Goal: Task Accomplishment & Management: Complete application form

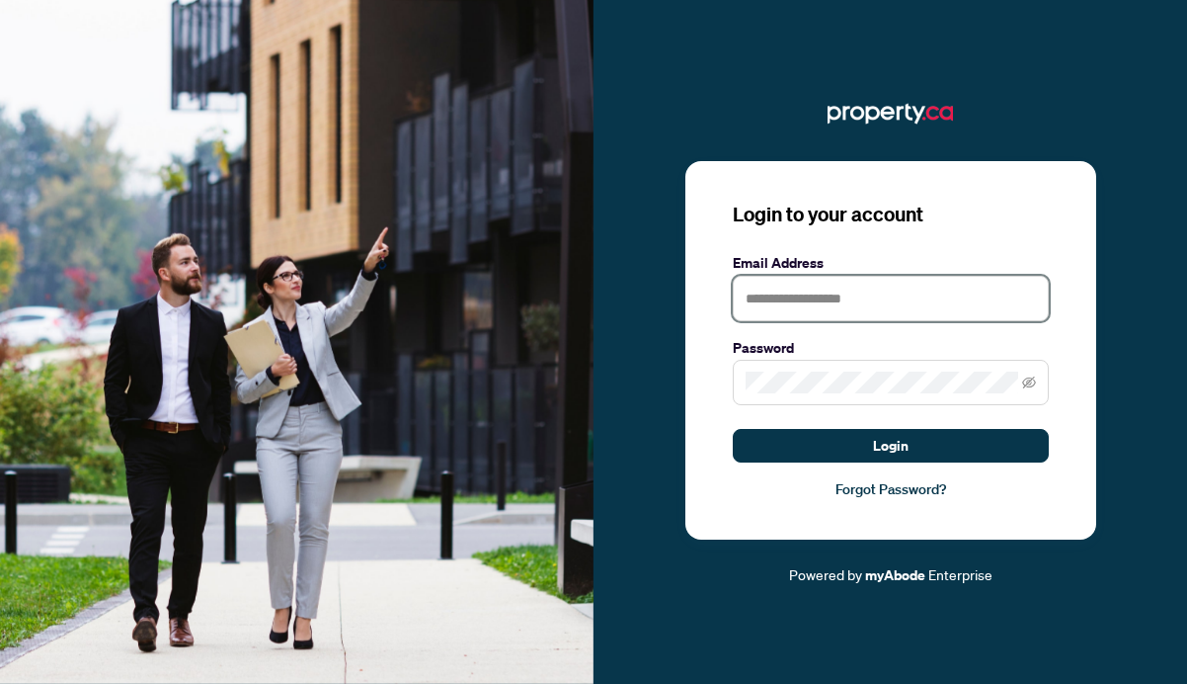
click at [763, 303] on input "text" at bounding box center [891, 298] width 316 height 45
type input "**********"
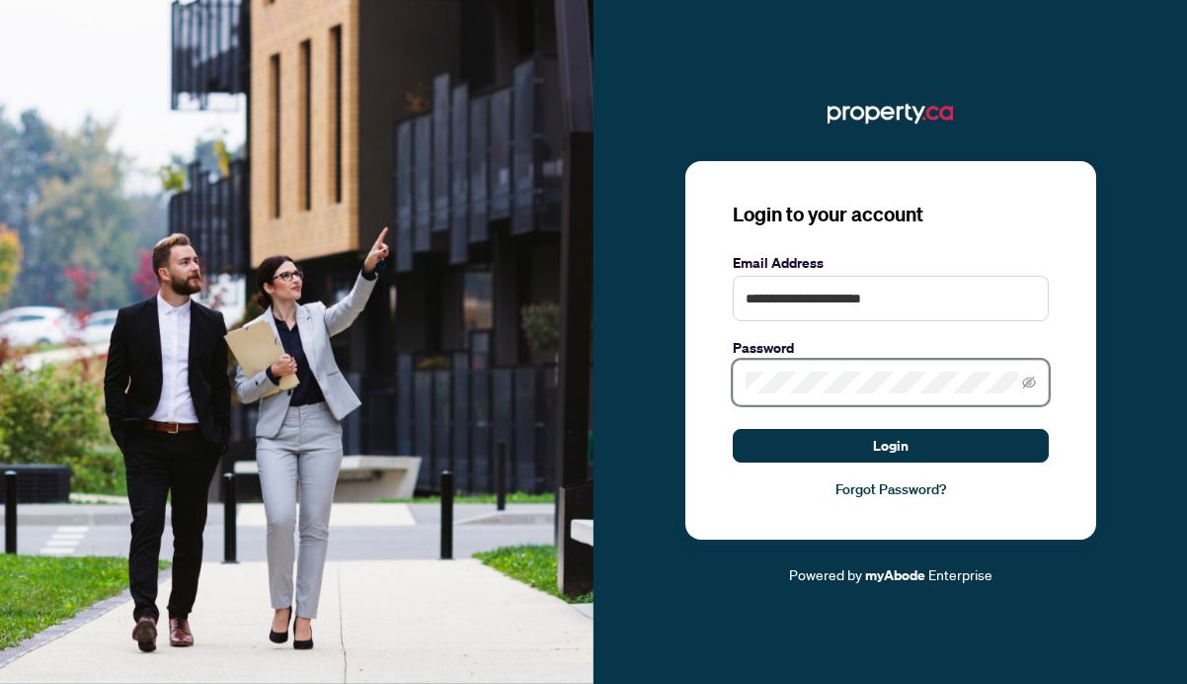
click at [733, 429] on button "Login" at bounding box center [891, 446] width 316 height 34
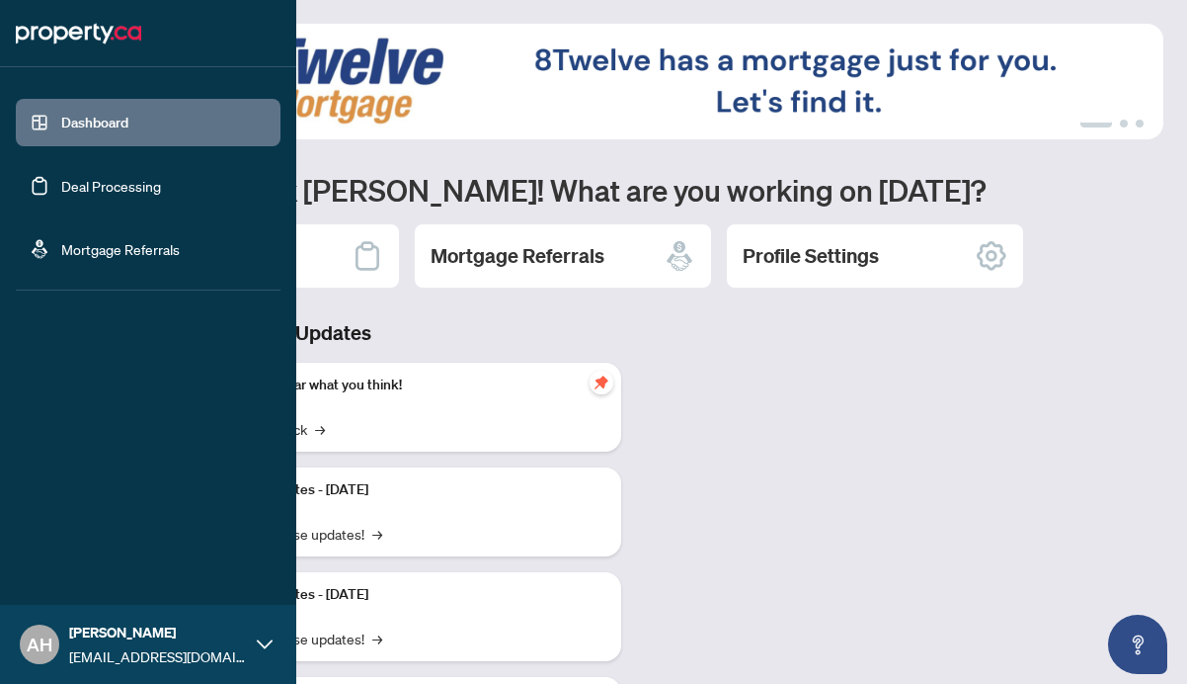
click at [61, 189] on link "Deal Processing" at bounding box center [111, 186] width 100 height 18
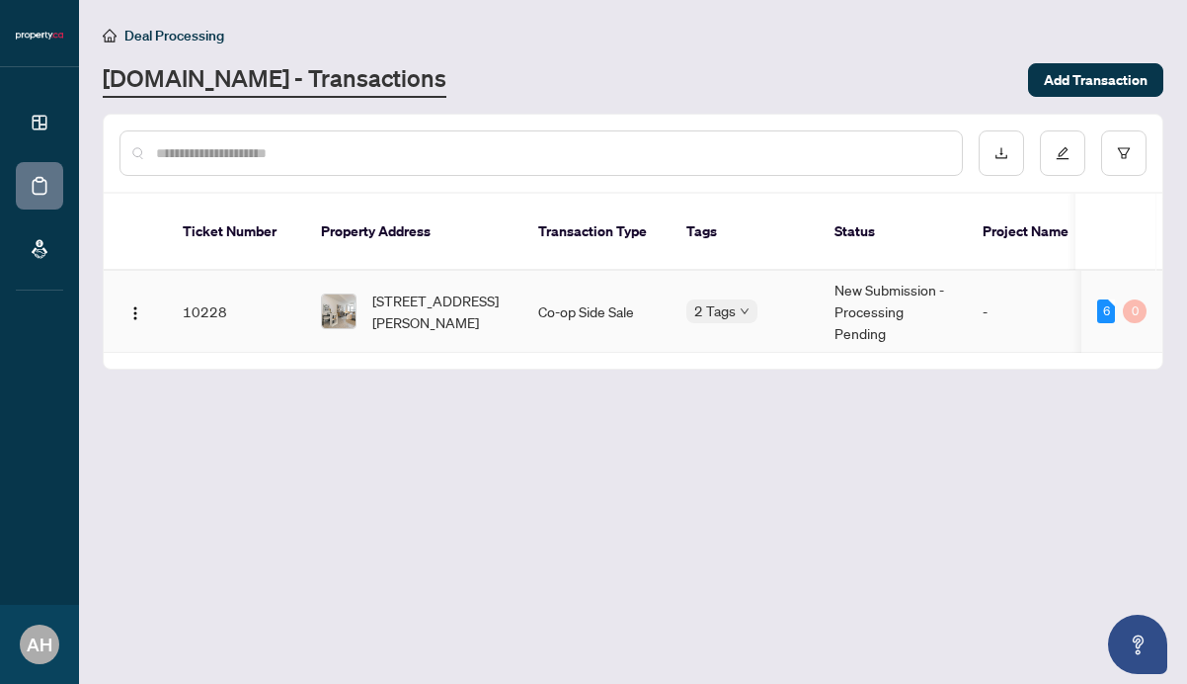
click at [898, 278] on td "New Submission - Processing Pending" at bounding box center [893, 312] width 148 height 82
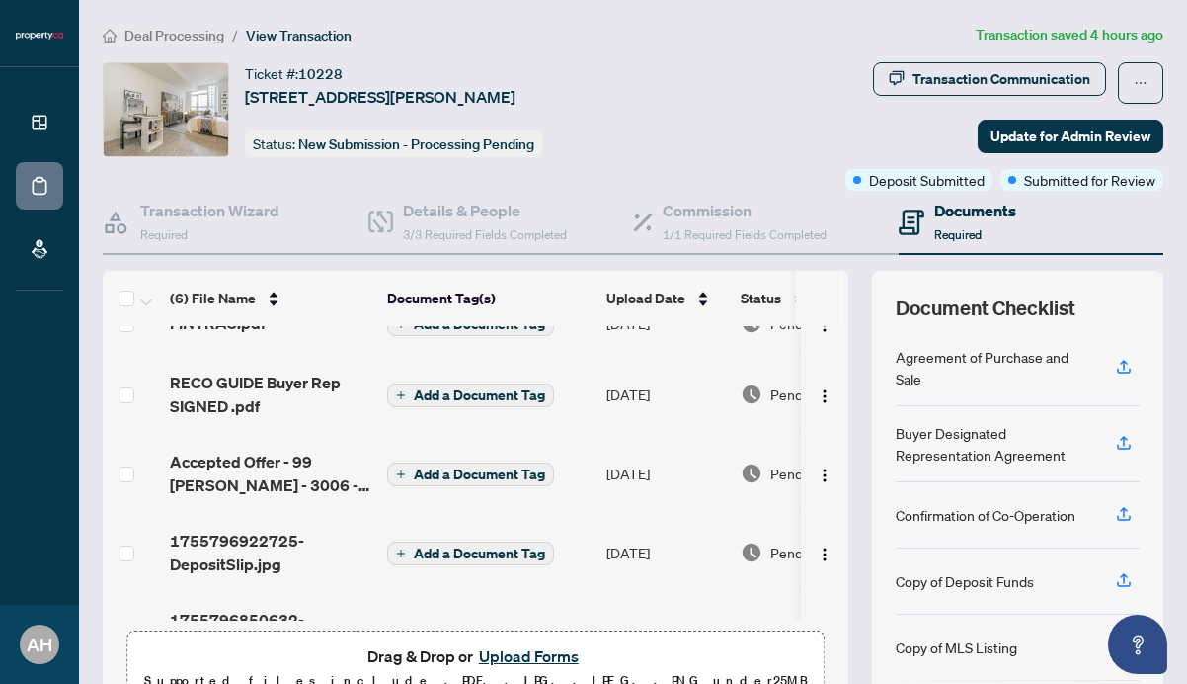
scroll to position [171, 0]
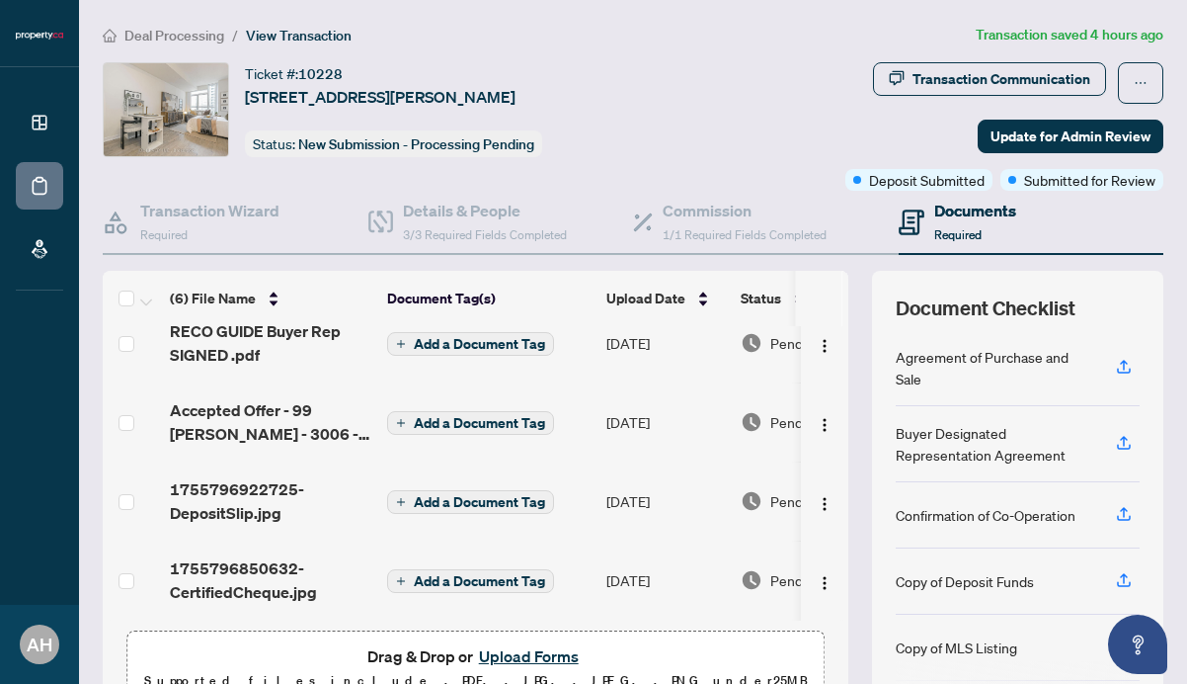
click at [527, 669] on p "Supported files include .PDF, .JPG, .JPEG, .PNG under 25 MB" at bounding box center [475, 681] width 673 height 24
click at [528, 655] on button "Upload Forms" at bounding box center [529, 656] width 112 height 26
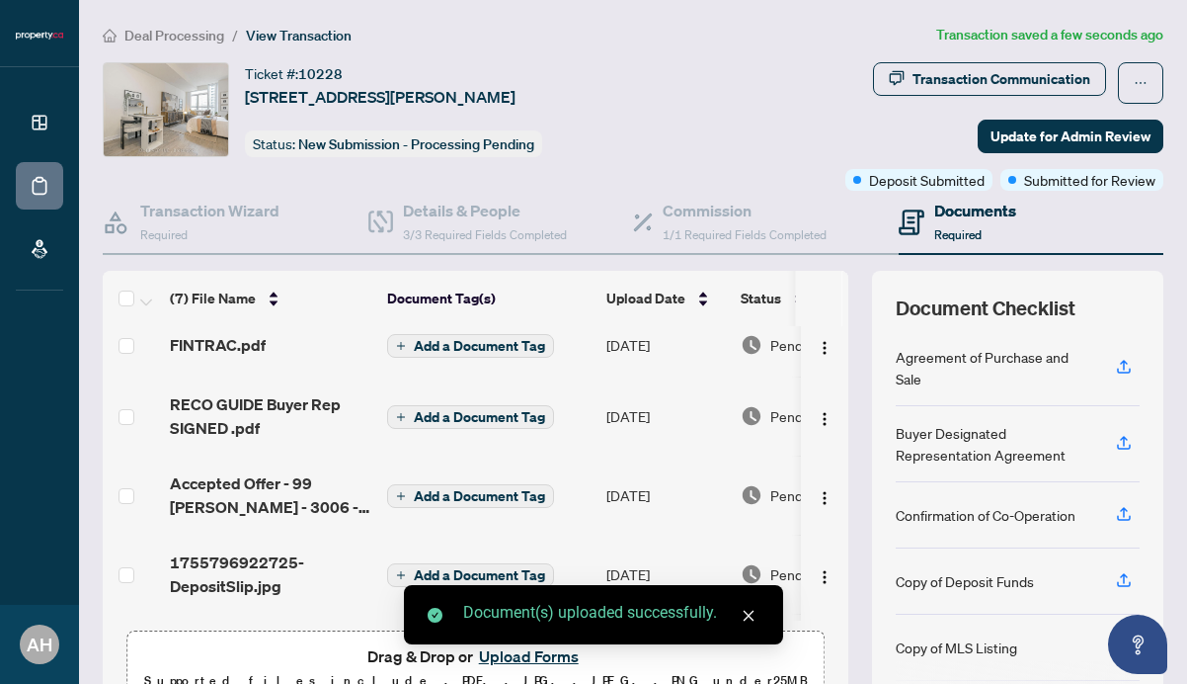
scroll to position [250, 0]
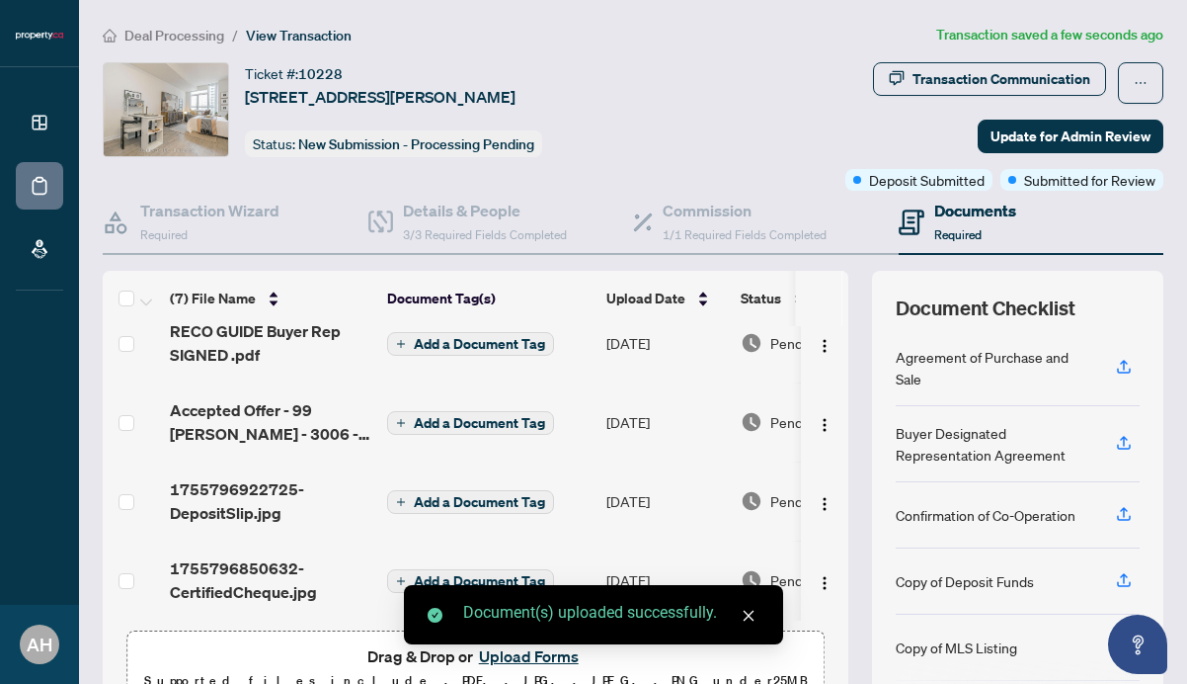
click at [517, 660] on button "Upload Forms" at bounding box center [529, 656] width 112 height 26
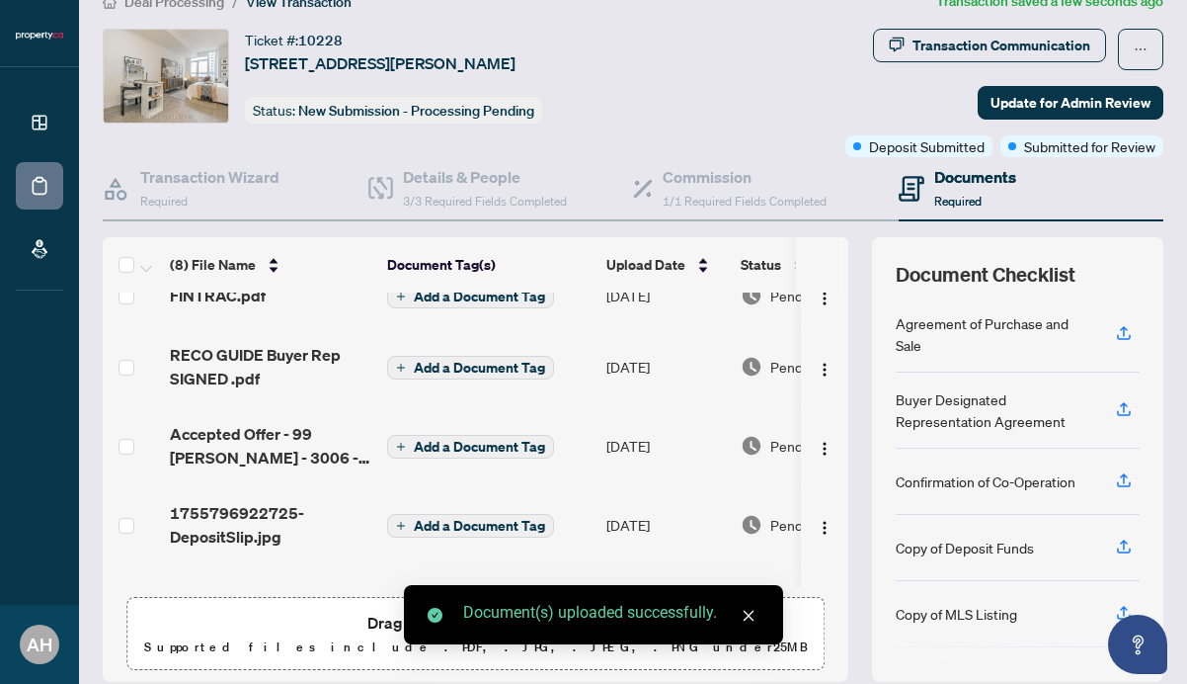
scroll to position [35, 0]
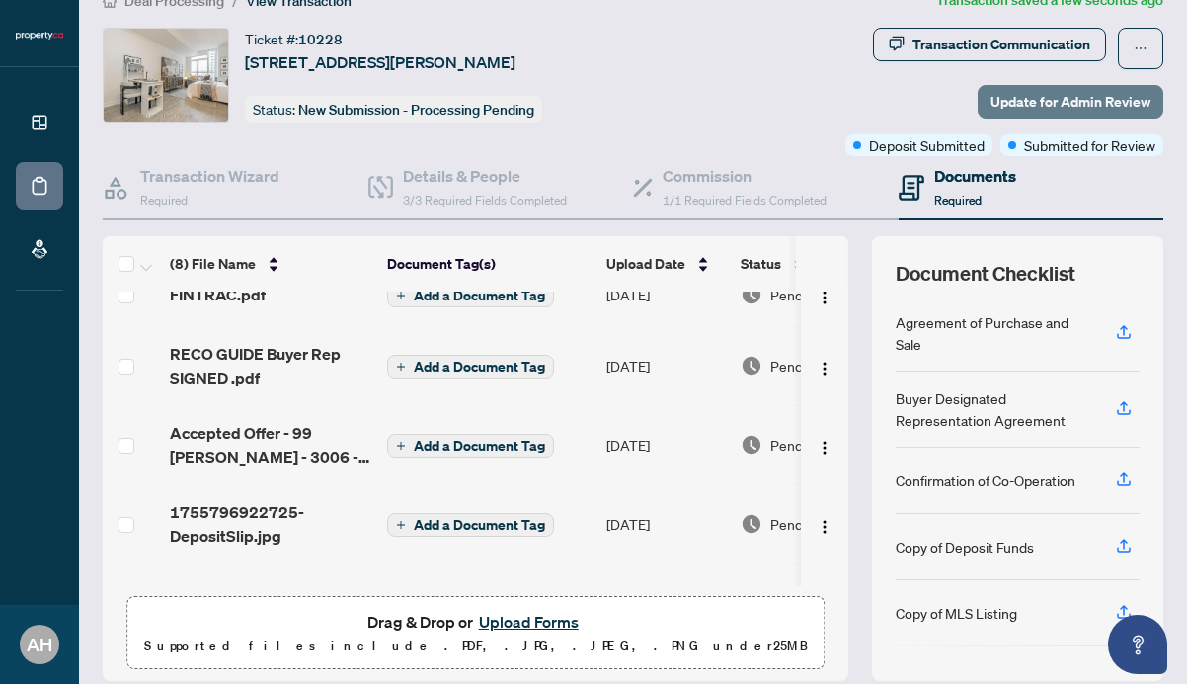
click at [1049, 104] on span "Update for Admin Review" at bounding box center [1071, 102] width 160 height 32
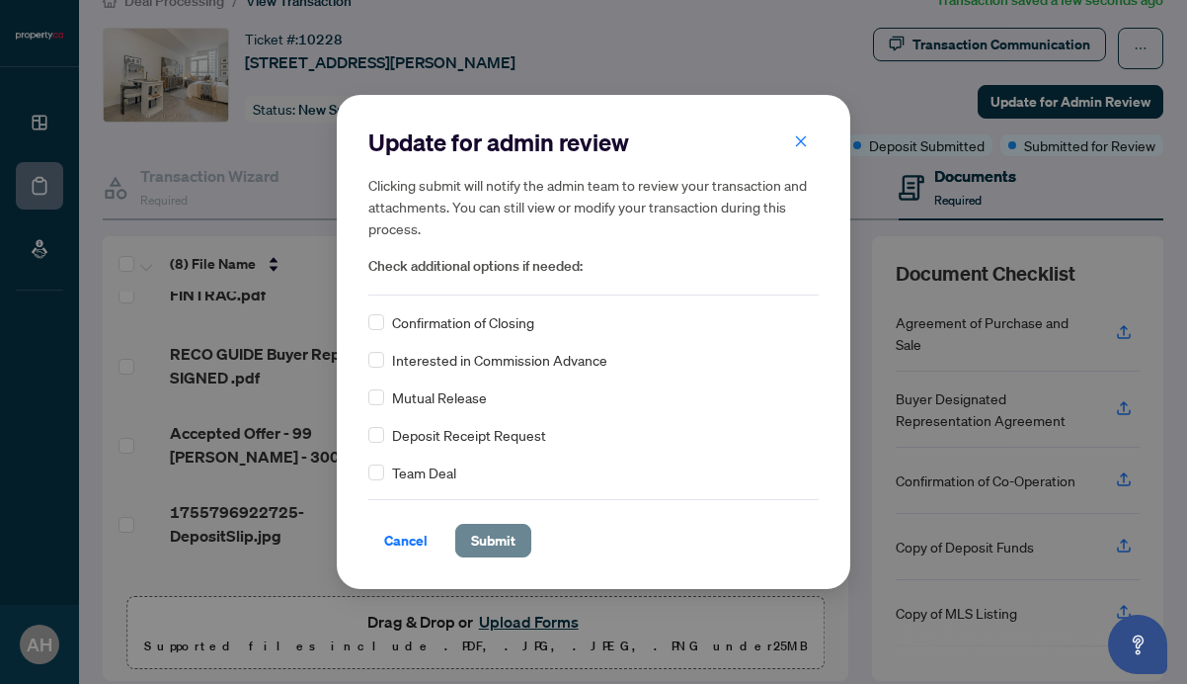
click at [505, 535] on span "Submit" at bounding box center [493, 541] width 44 height 32
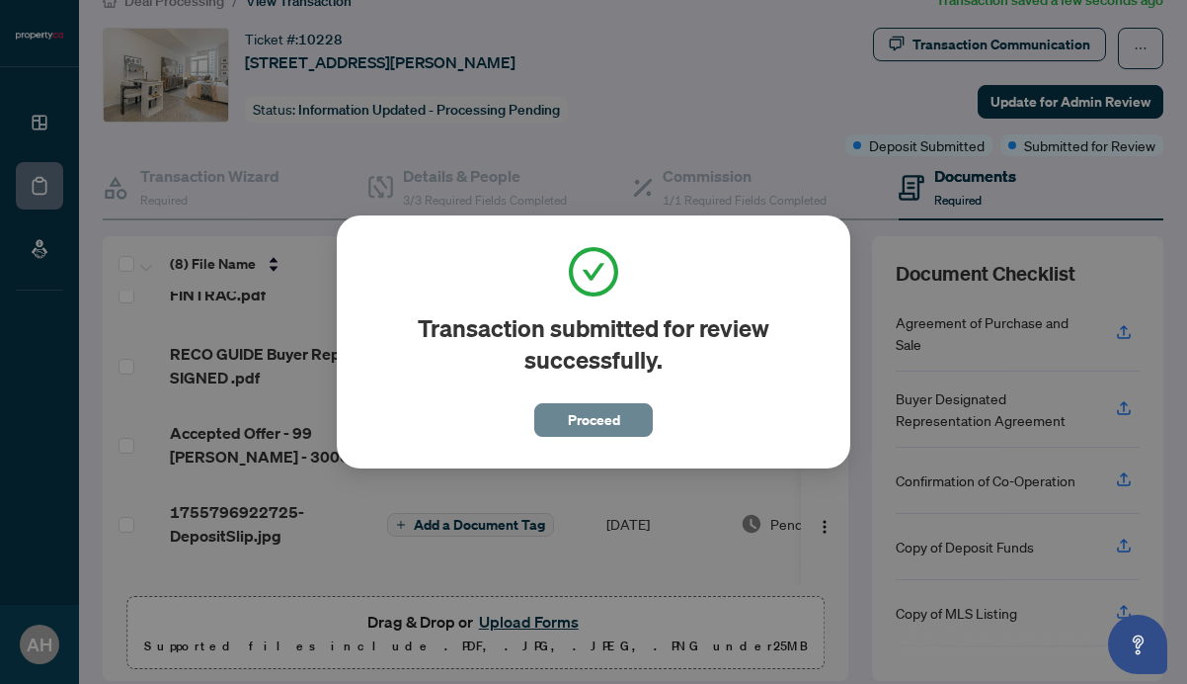
click at [578, 414] on span "Proceed" at bounding box center [594, 420] width 52 height 32
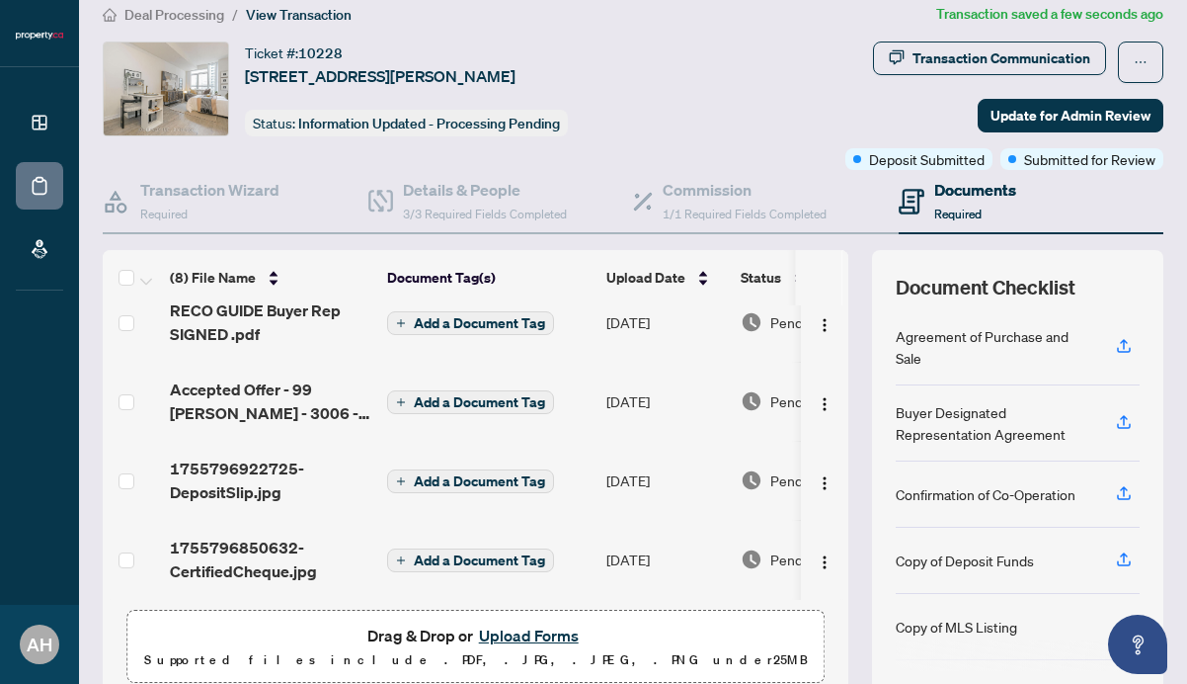
scroll to position [20, 0]
click at [1163, 64] on button "button" at bounding box center [1140, 62] width 45 height 41
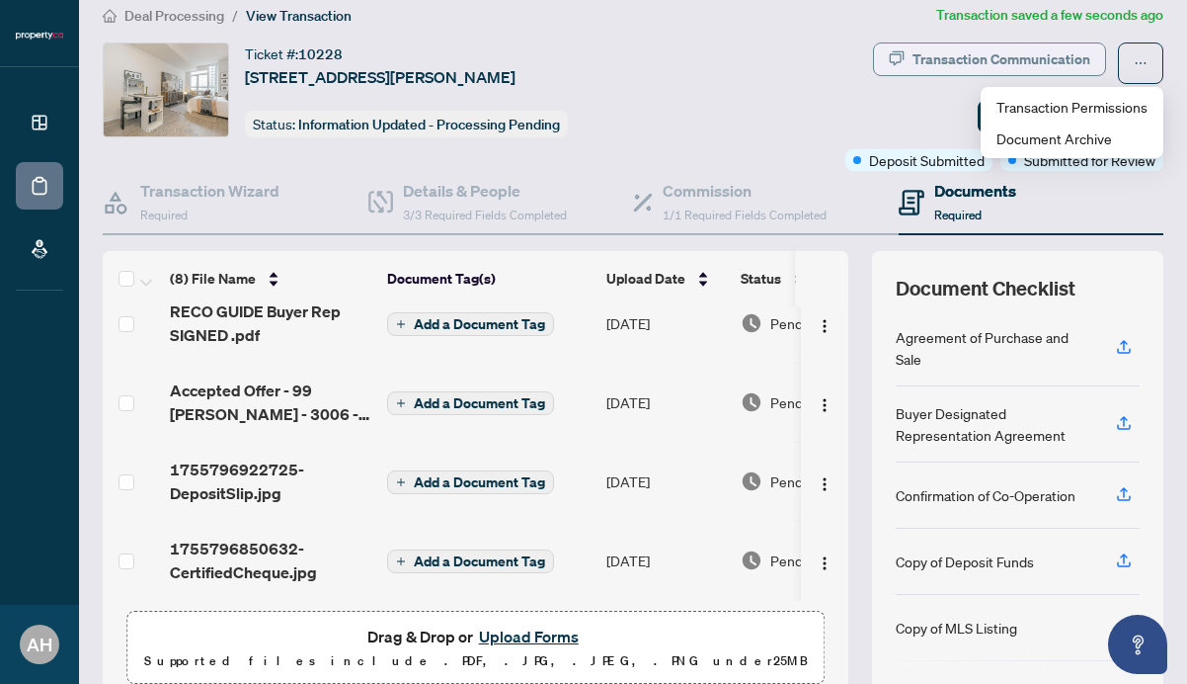
click at [1044, 51] on div "Transaction Communication" at bounding box center [1002, 59] width 178 height 32
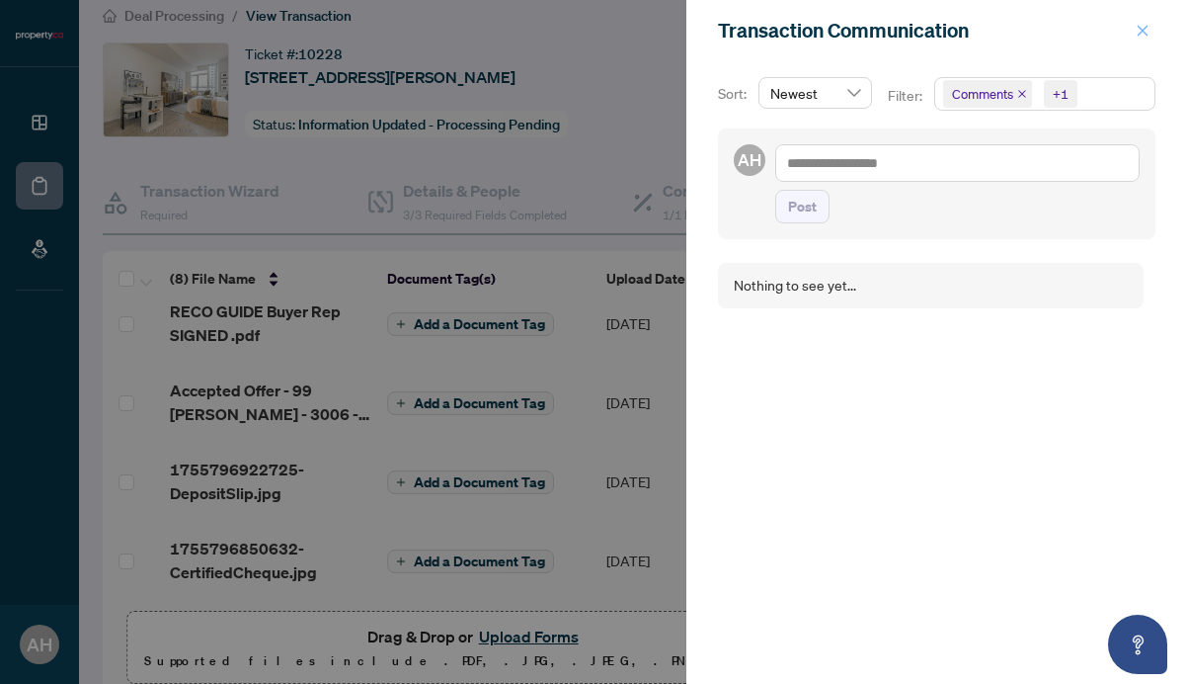
click at [1138, 35] on icon "close" at bounding box center [1143, 30] width 11 height 11
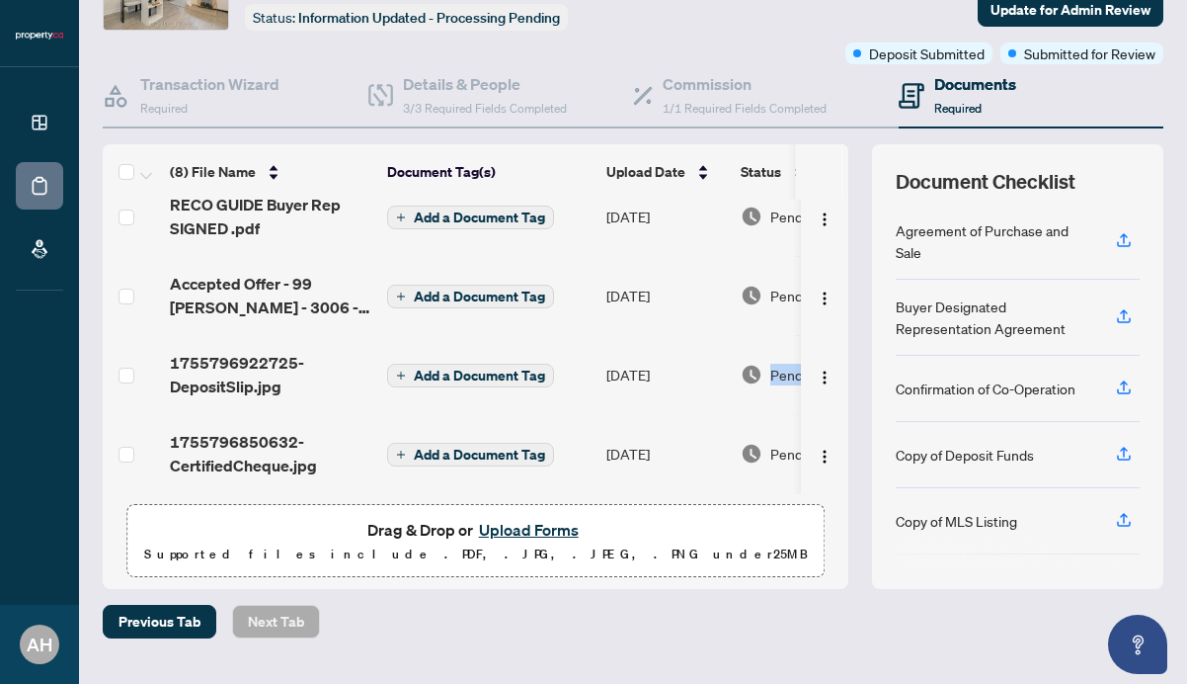
scroll to position [0, 105]
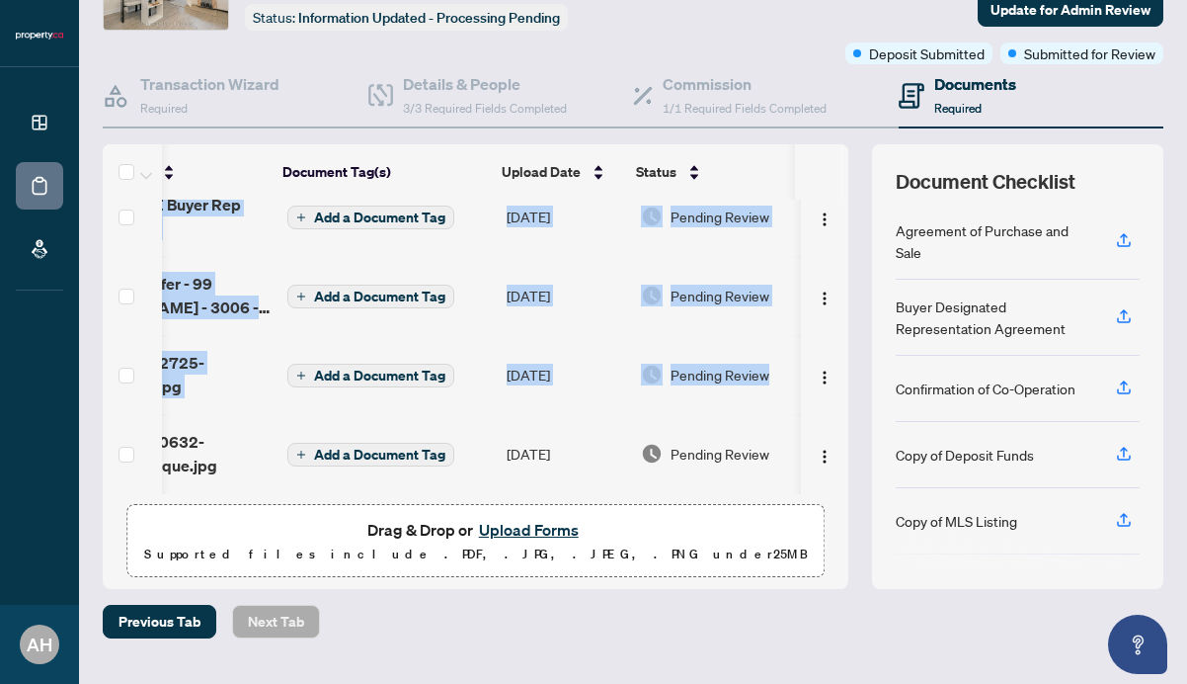
drag, startPoint x: 849, startPoint y: 398, endPoint x: 853, endPoint y: 307, distance: 91.0
click at [854, 275] on div "(8) File Name Document Tag(s) Upload Date Status Receipt of Funds .pdf Add a Do…" at bounding box center [633, 366] width 1061 height 445
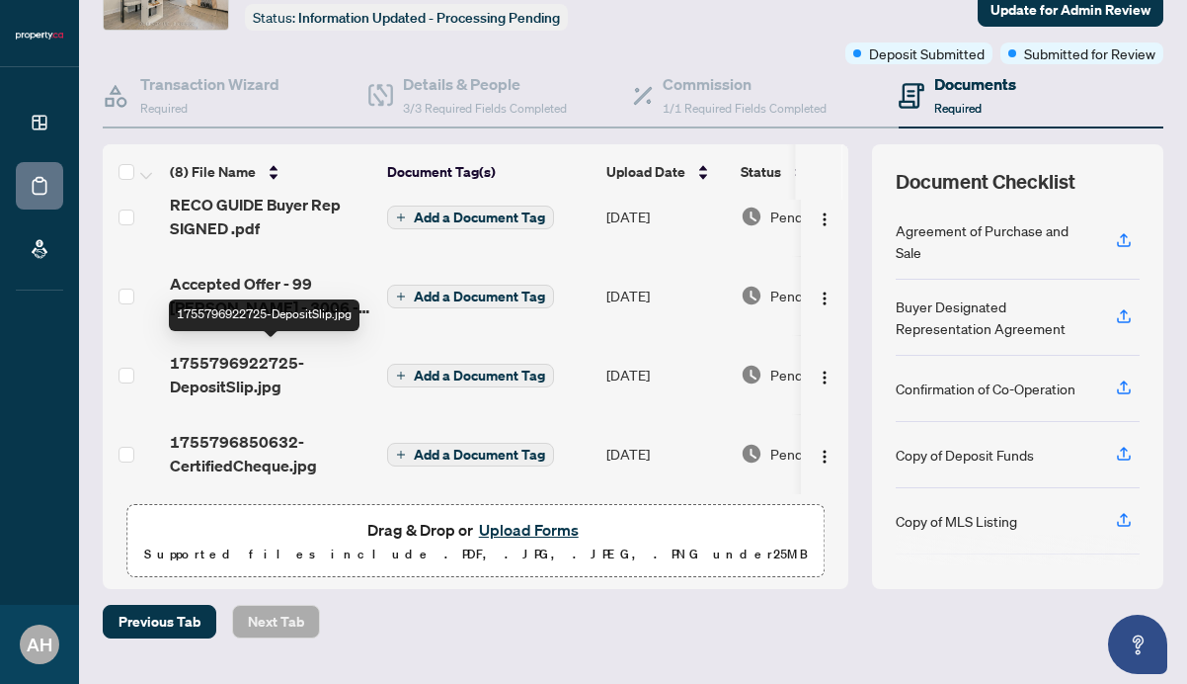
click at [271, 383] on span "1755796922725-DepositSlip.jpg" at bounding box center [271, 374] width 202 height 47
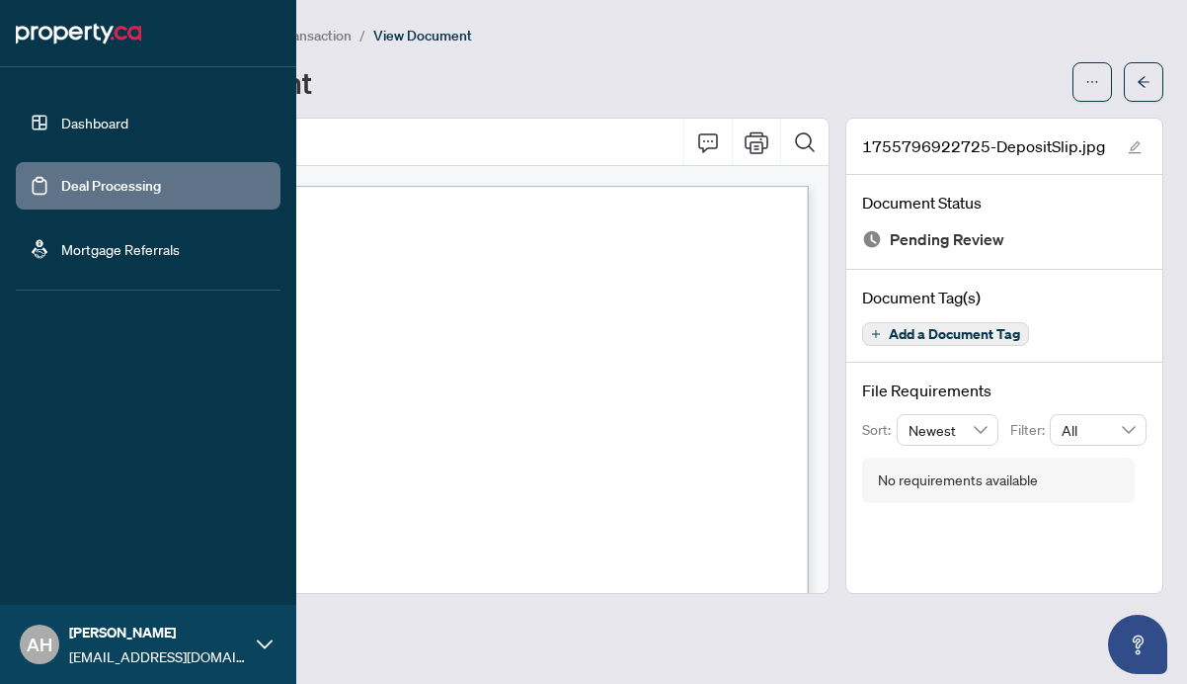
click at [61, 123] on link "Dashboard" at bounding box center [94, 123] width 67 height 18
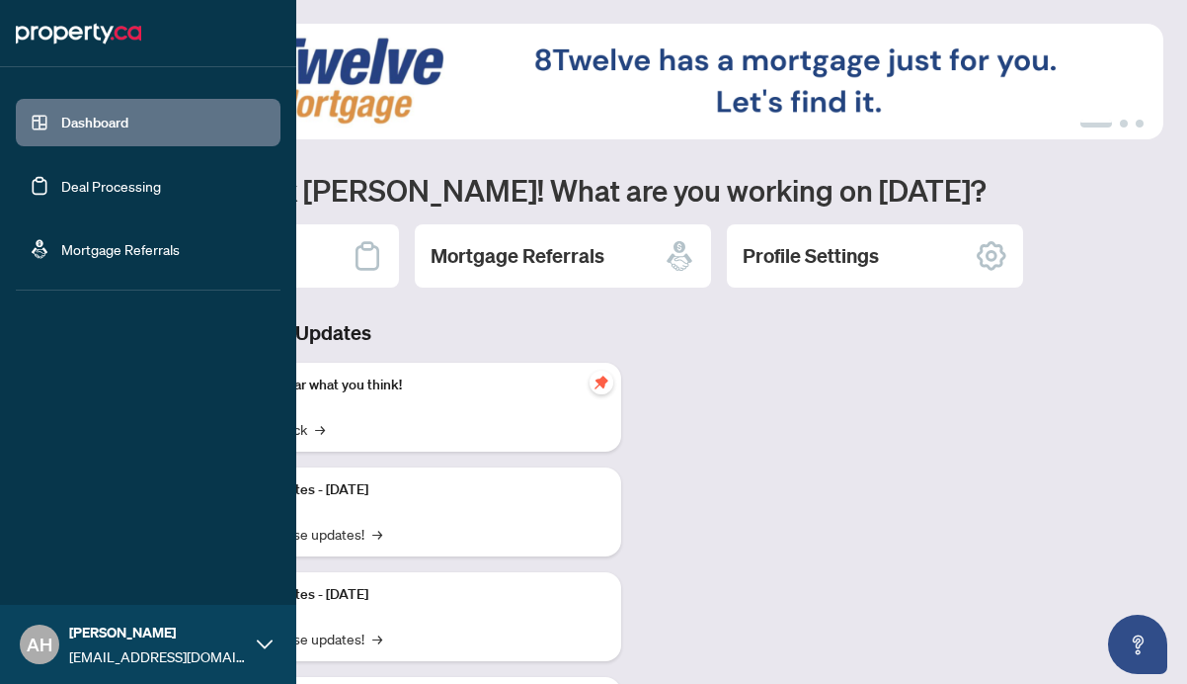
click at [61, 189] on link "Deal Processing" at bounding box center [111, 186] width 100 height 18
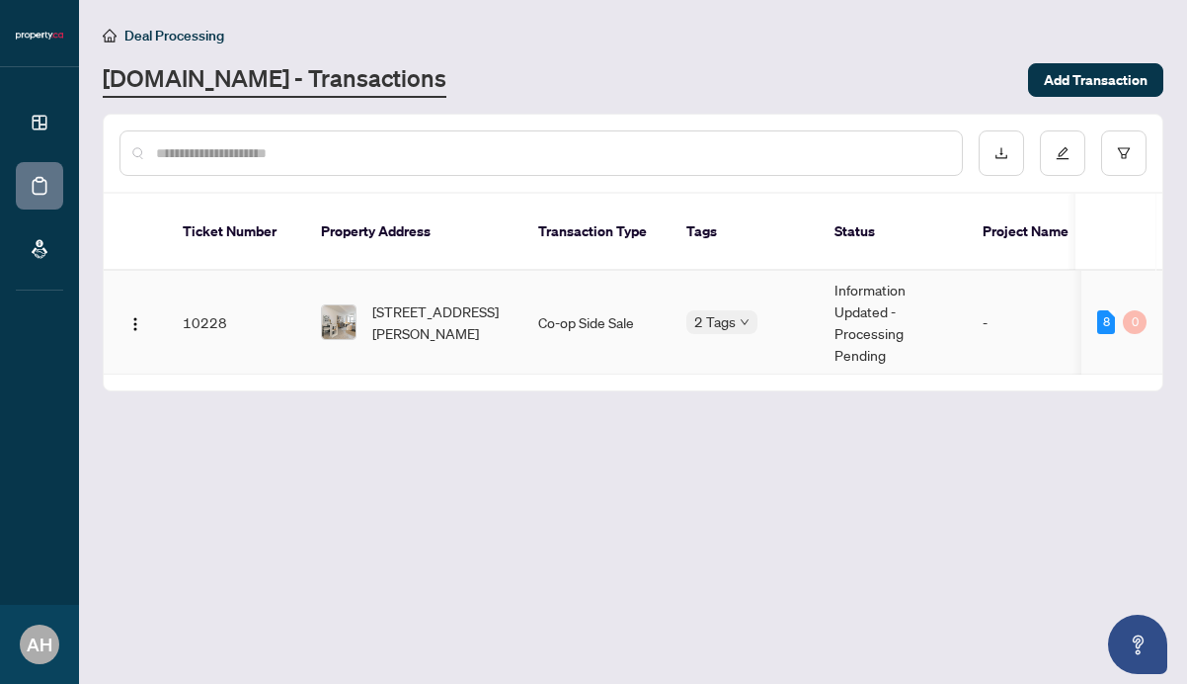
click at [564, 299] on td "Co-op Side Sale" at bounding box center [597, 323] width 148 height 104
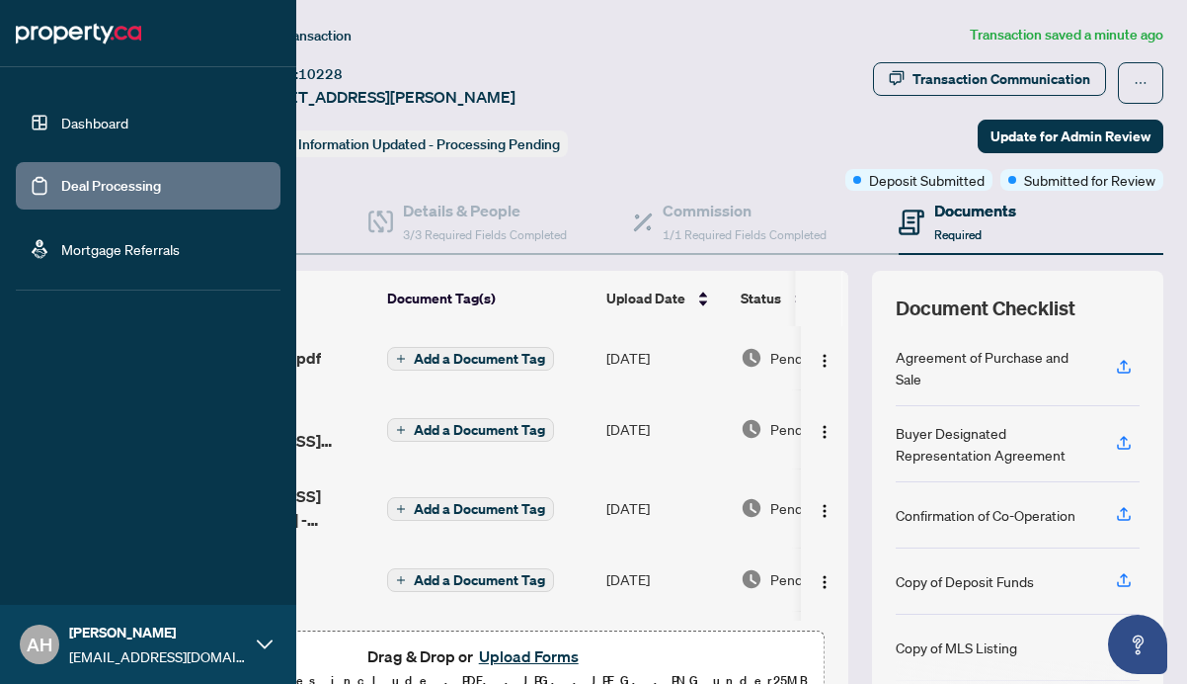
click at [65, 122] on link "Dashboard" at bounding box center [94, 123] width 67 height 18
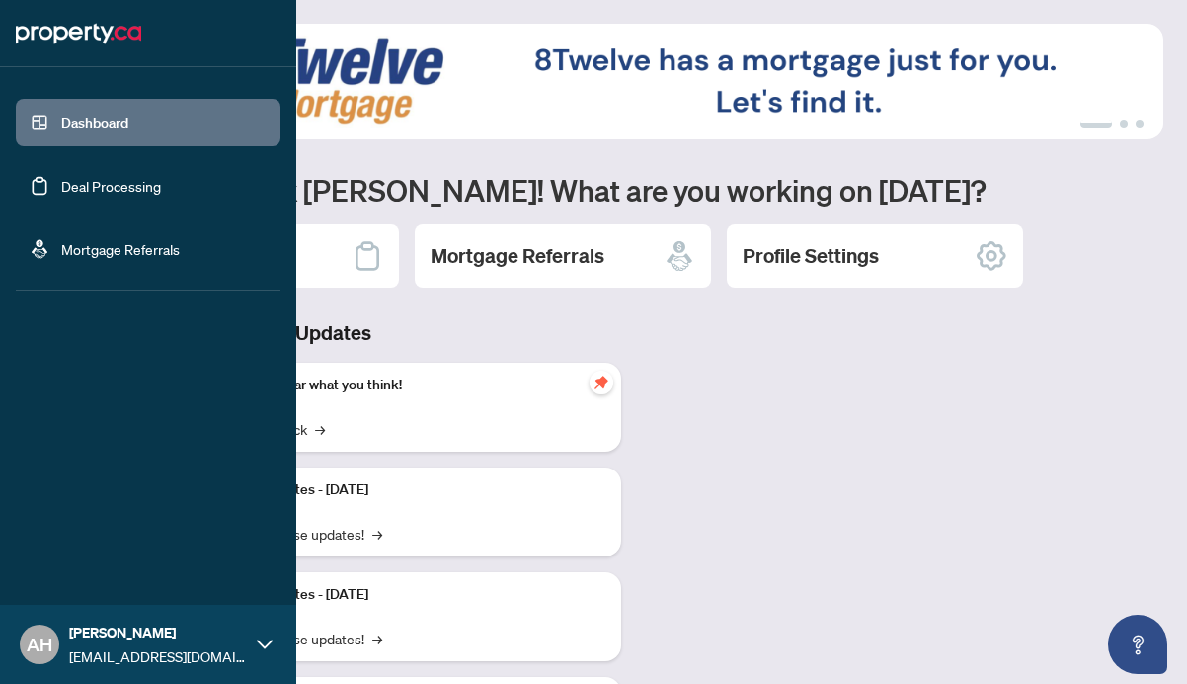
click at [61, 195] on link "Deal Processing" at bounding box center [111, 186] width 100 height 18
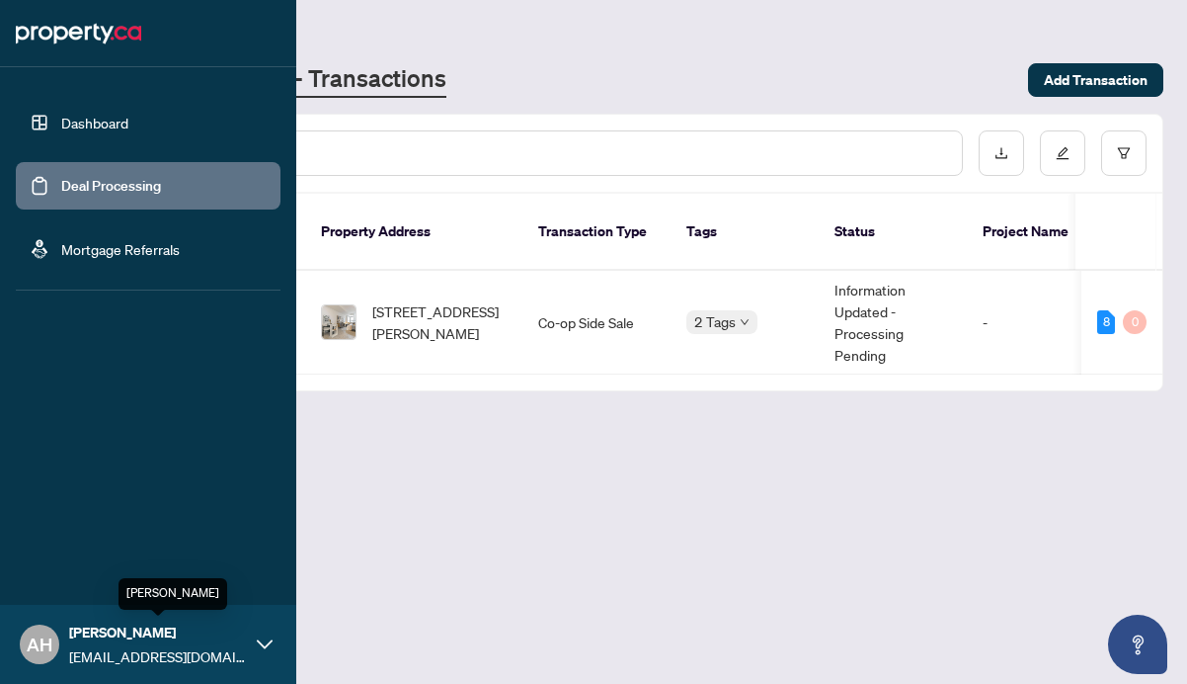
click at [117, 638] on span "[PERSON_NAME]" at bounding box center [158, 632] width 178 height 22
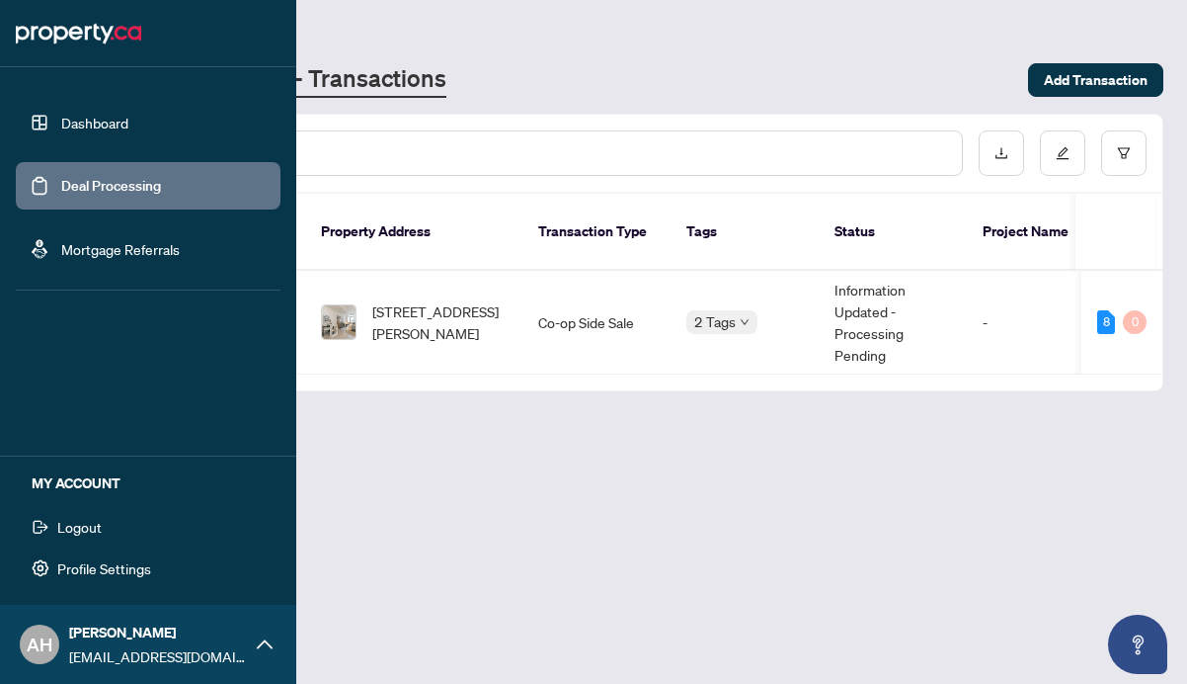
click at [113, 528] on button "Logout" at bounding box center [148, 527] width 265 height 34
